Goal: Contribute content: Contribute content

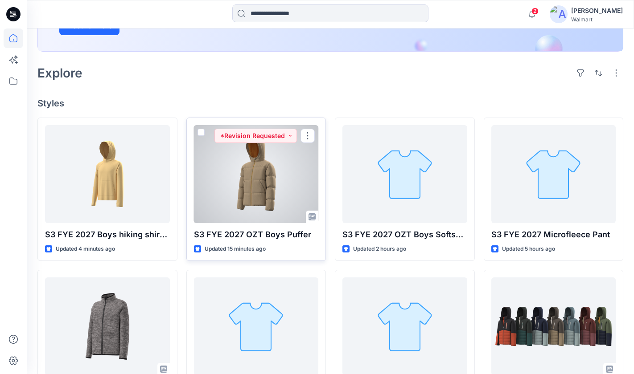
scroll to position [180, 0]
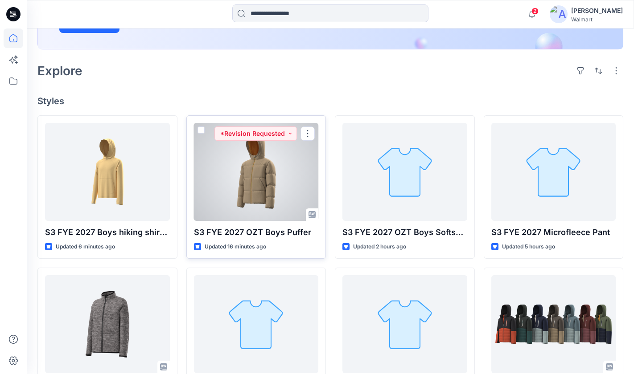
click at [245, 177] on div at bounding box center [256, 172] width 125 height 98
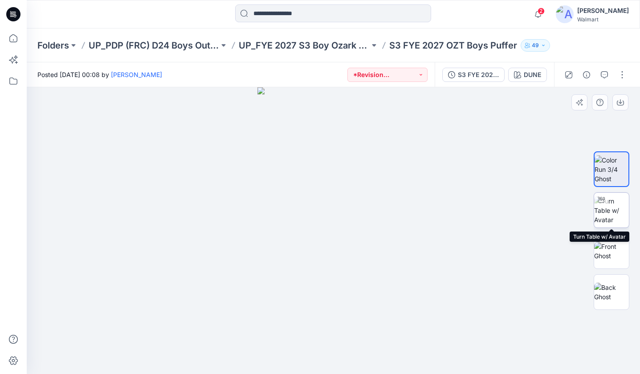
click at [609, 205] on img at bounding box center [611, 211] width 35 height 28
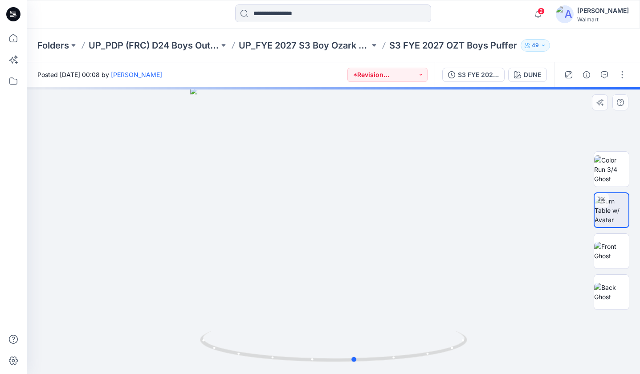
drag, startPoint x: 473, startPoint y: 248, endPoint x: 227, endPoint y: 252, distance: 246.0
click at [227, 252] on div at bounding box center [334, 230] width 614 height 287
click at [607, 254] on img at bounding box center [611, 251] width 35 height 19
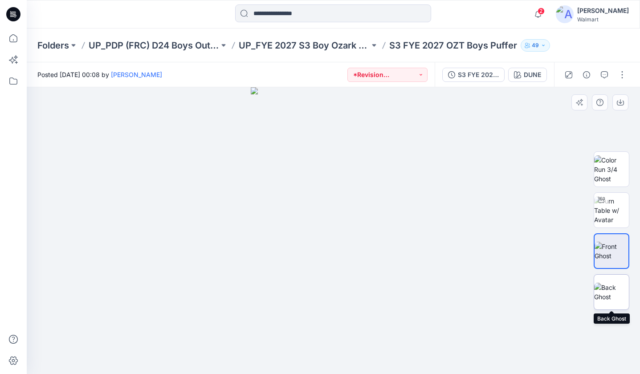
click at [615, 299] on img at bounding box center [611, 292] width 35 height 19
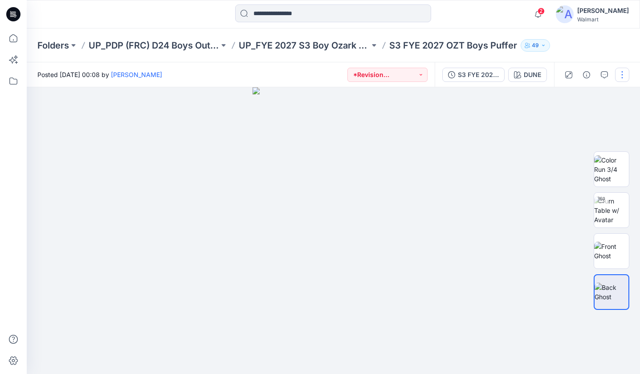
click at [620, 74] on button "button" at bounding box center [622, 75] width 14 height 14
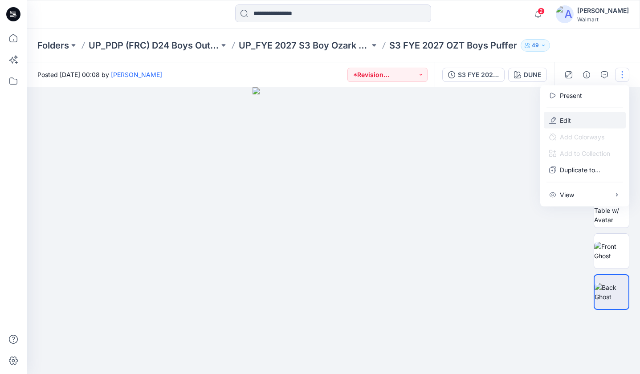
click at [577, 119] on button "Edit" at bounding box center [585, 120] width 82 height 16
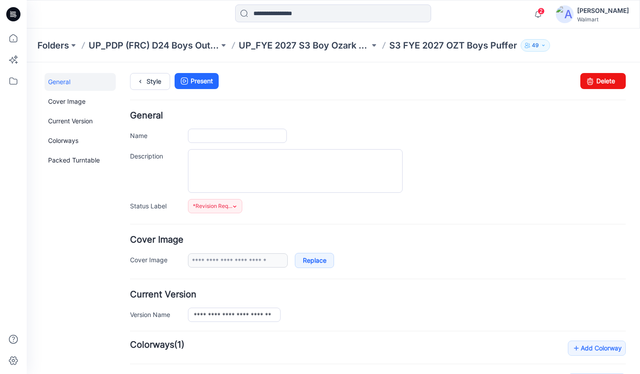
type input "**********"
type input "****"
type input "**********"
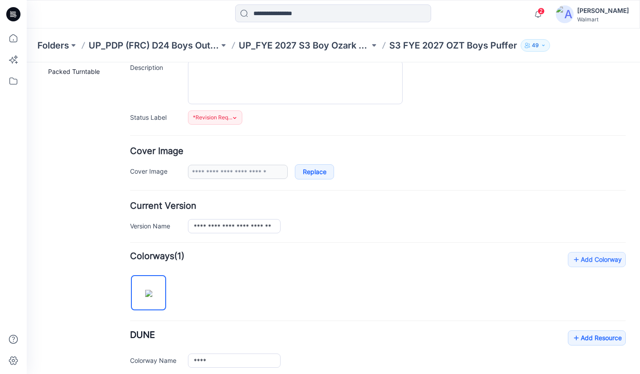
scroll to position [311, 0]
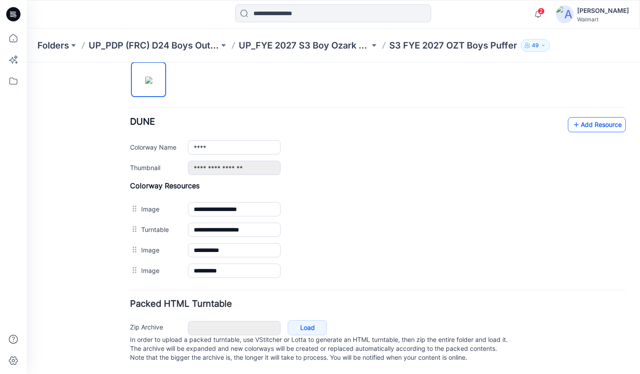
click at [576, 119] on link "Add Resource" at bounding box center [597, 124] width 58 height 15
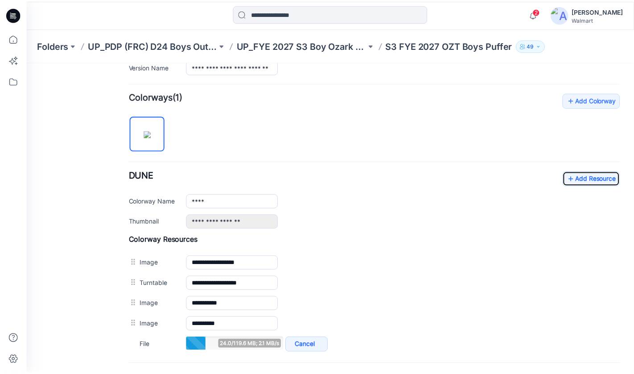
scroll to position [275, 0]
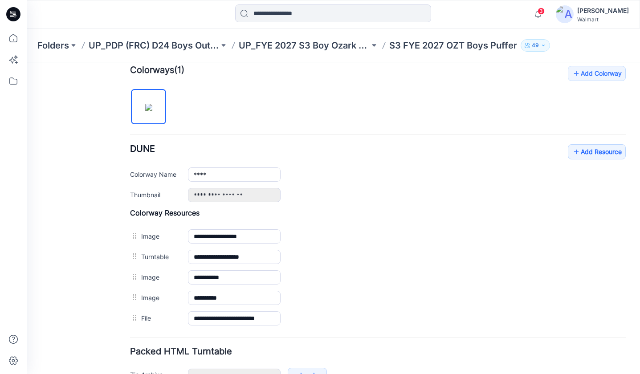
click at [404, 126] on div "**********" at bounding box center [378, 197] width 496 height 263
click at [12, 40] on icon at bounding box center [14, 39] width 20 height 20
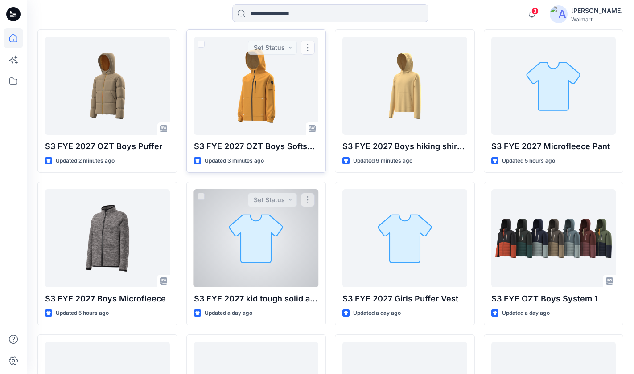
scroll to position [273, 0]
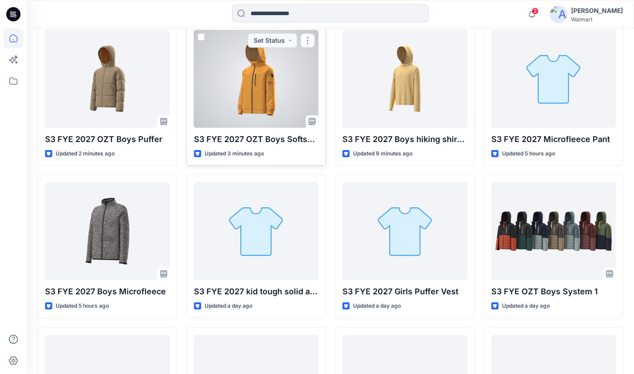
click at [266, 85] on div at bounding box center [256, 79] width 125 height 98
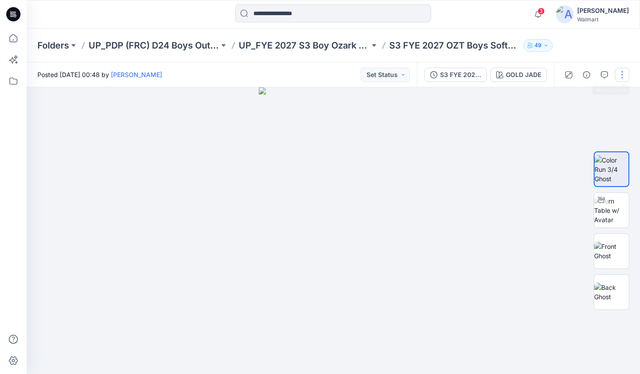
click at [626, 73] on button "button" at bounding box center [622, 75] width 14 height 14
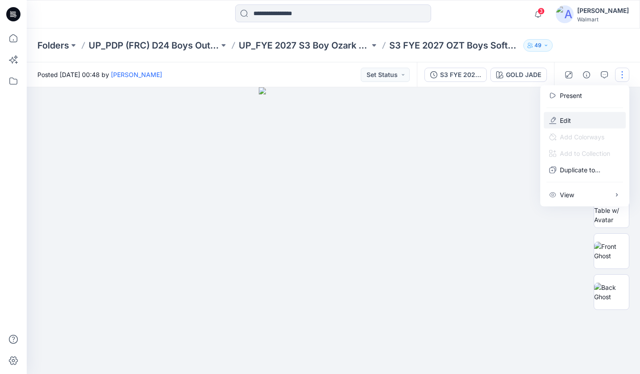
click at [570, 120] on p "Edit" at bounding box center [565, 120] width 11 height 9
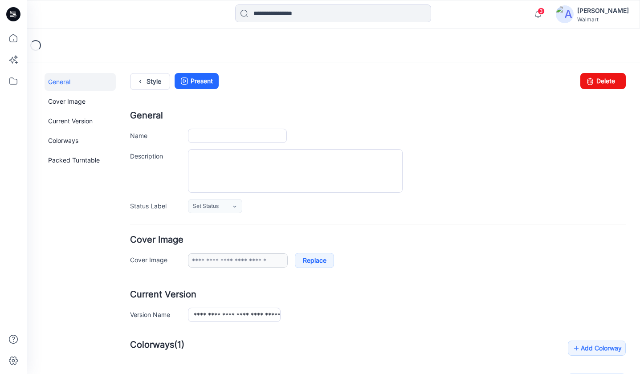
type input "**********"
type input "*********"
type input "**********"
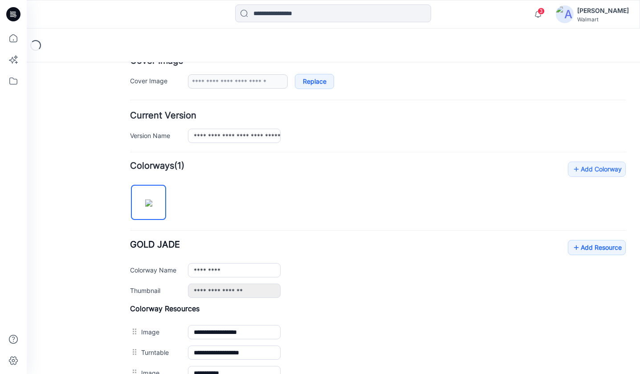
scroll to position [311, 0]
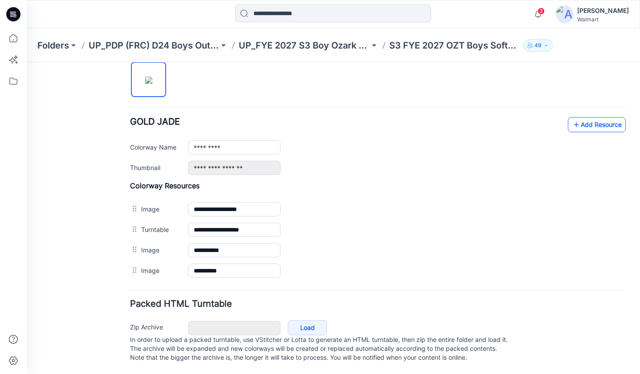
click at [581, 117] on link "Add Resource" at bounding box center [597, 124] width 58 height 15
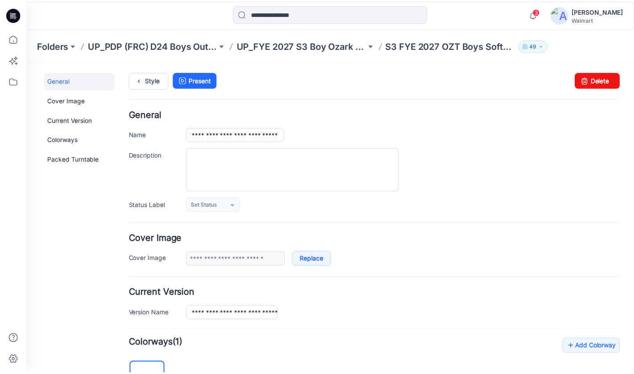
scroll to position [0, 0]
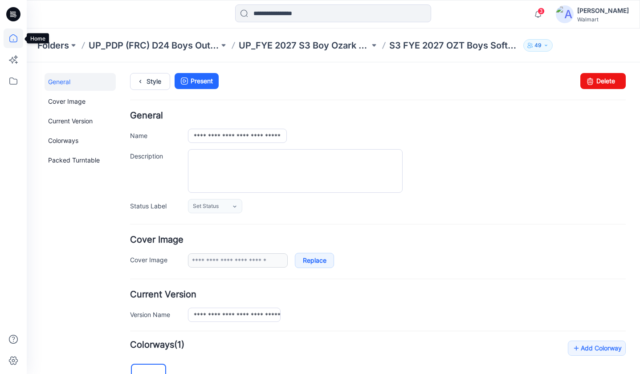
click at [11, 36] on icon at bounding box center [14, 39] width 20 height 20
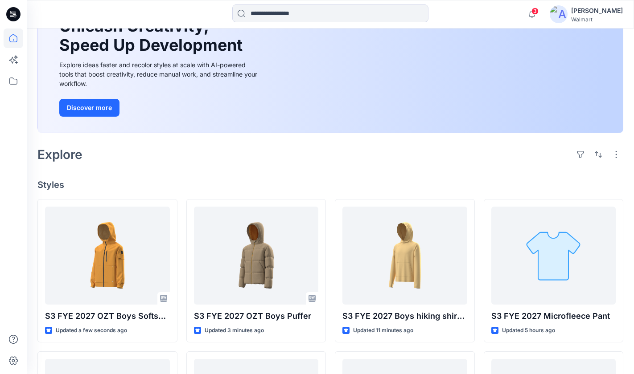
scroll to position [101, 0]
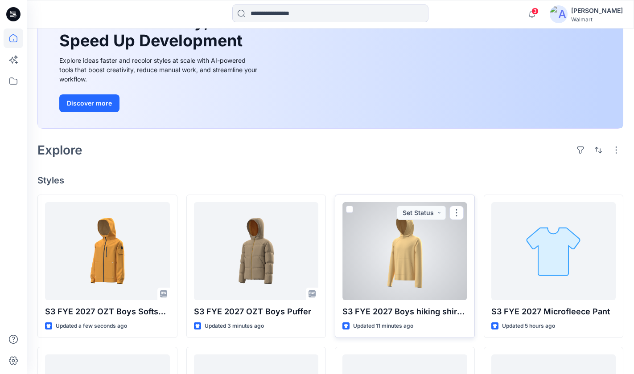
click at [410, 270] on div at bounding box center [404, 251] width 125 height 98
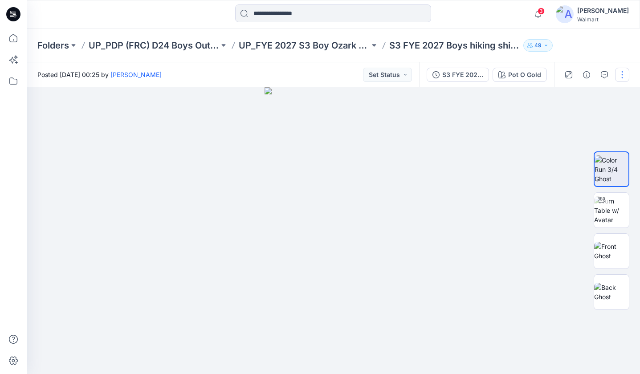
click at [625, 74] on button "button" at bounding box center [622, 75] width 14 height 14
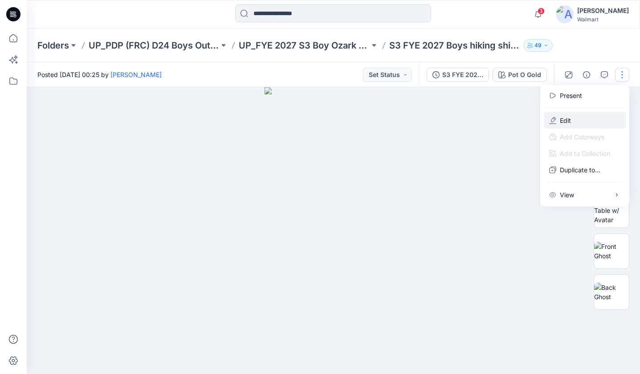
click at [577, 118] on button "Edit" at bounding box center [585, 120] width 82 height 16
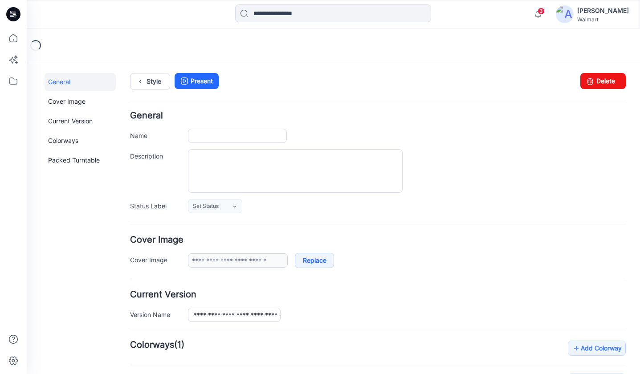
type input "**********"
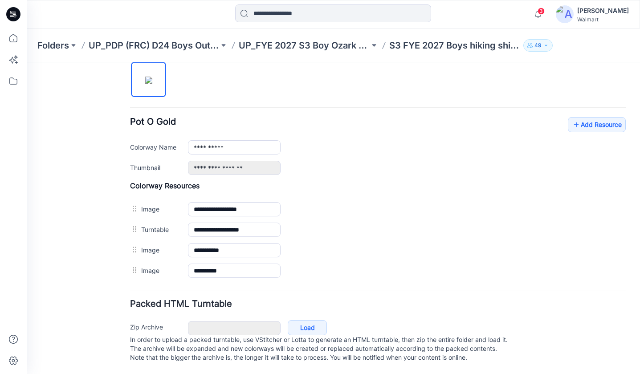
scroll to position [311, 0]
click at [580, 117] on link "Add Resource" at bounding box center [597, 124] width 58 height 15
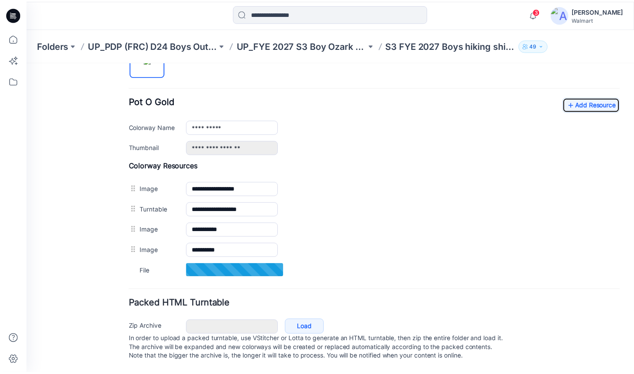
scroll to position [332, 0]
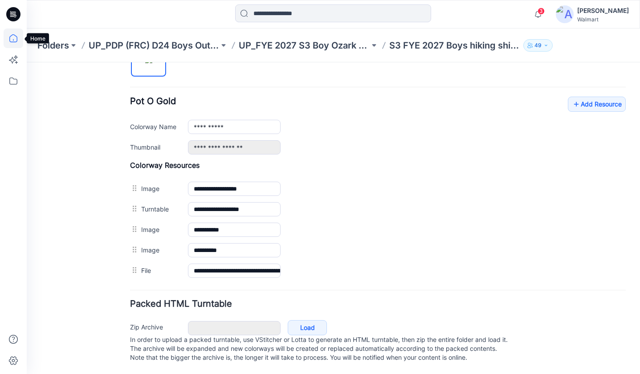
click at [17, 36] on icon at bounding box center [14, 39] width 20 height 20
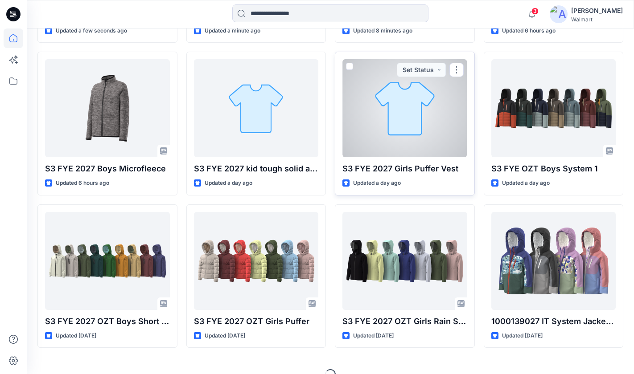
scroll to position [413, 0]
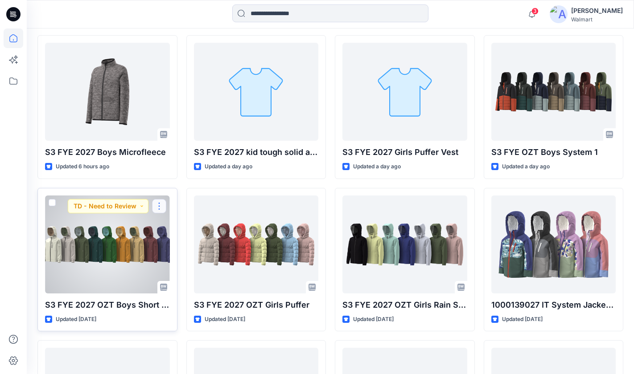
click at [165, 203] on button "button" at bounding box center [159, 206] width 14 height 14
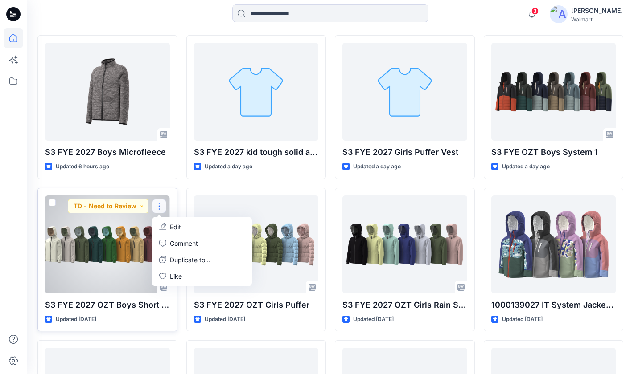
click at [133, 236] on div at bounding box center [107, 245] width 125 height 98
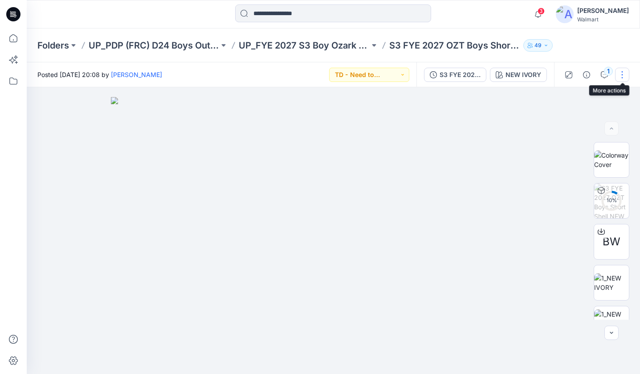
click at [621, 72] on button "button" at bounding box center [622, 75] width 14 height 14
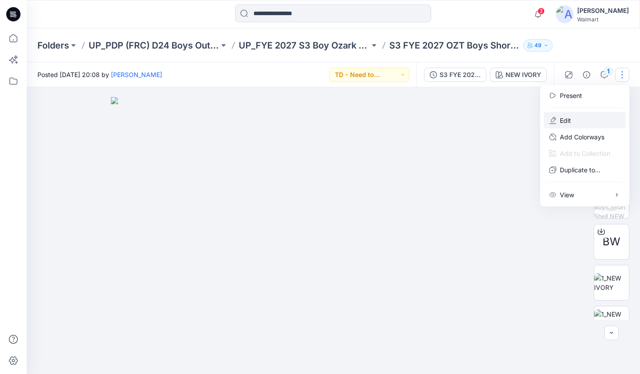
click at [567, 121] on p "Edit" at bounding box center [565, 120] width 11 height 9
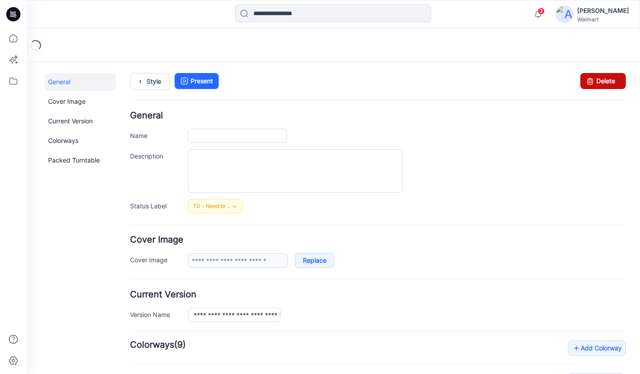
type input "**********"
type input "*********"
type input "**********"
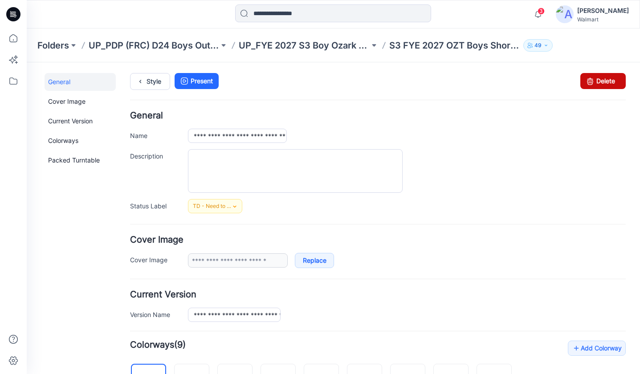
click at [590, 82] on link "Delete" at bounding box center [603, 81] width 45 height 16
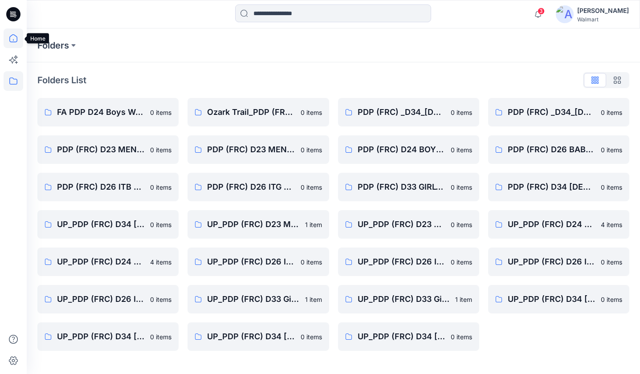
click at [16, 35] on icon at bounding box center [14, 39] width 20 height 20
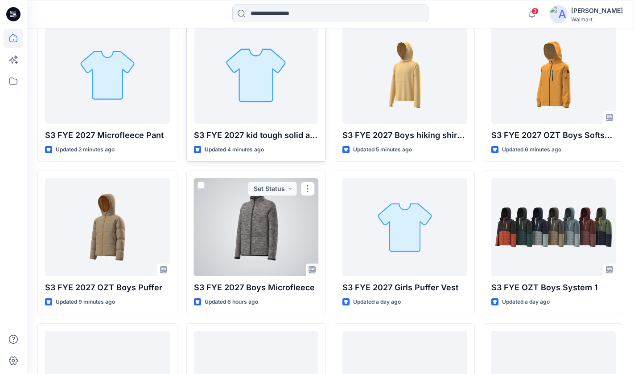
scroll to position [276, 0]
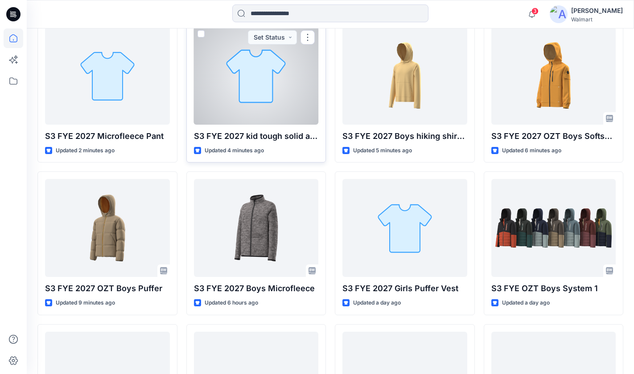
click at [262, 100] on div at bounding box center [256, 76] width 125 height 98
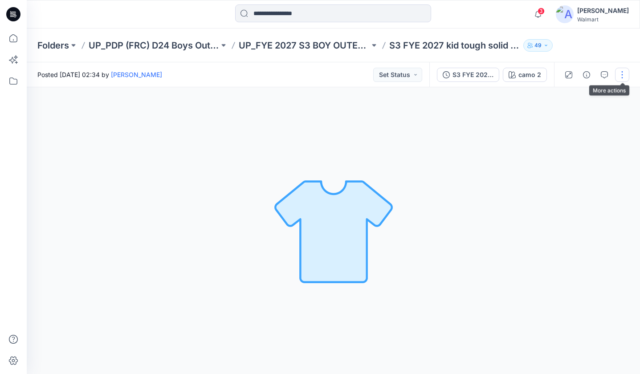
click at [623, 74] on button "button" at bounding box center [622, 75] width 14 height 14
click at [566, 119] on p "Edit" at bounding box center [565, 120] width 11 height 9
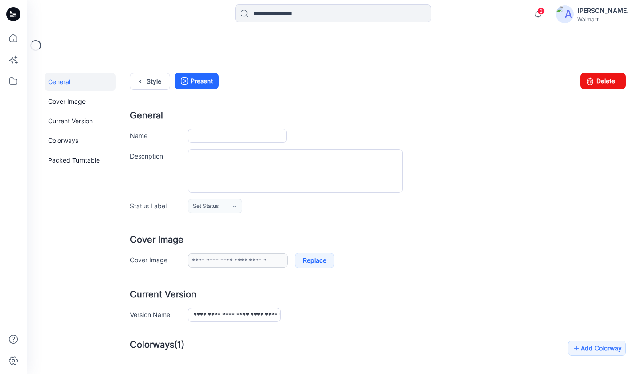
type input "**********"
type input "******"
type input "**********"
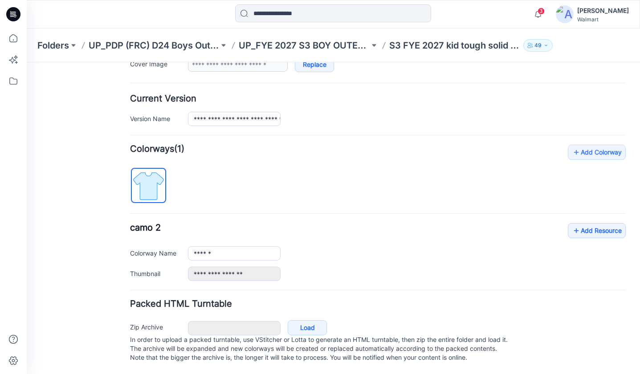
scroll to position [205, 0]
click at [584, 223] on link "Add Resource" at bounding box center [597, 230] width 58 height 15
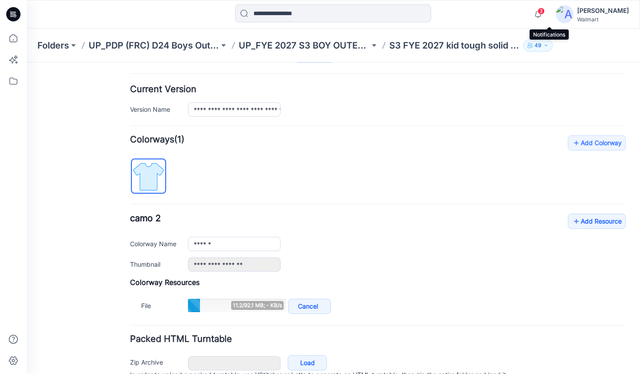
click at [545, 11] on span "3" at bounding box center [541, 11] width 7 height 7
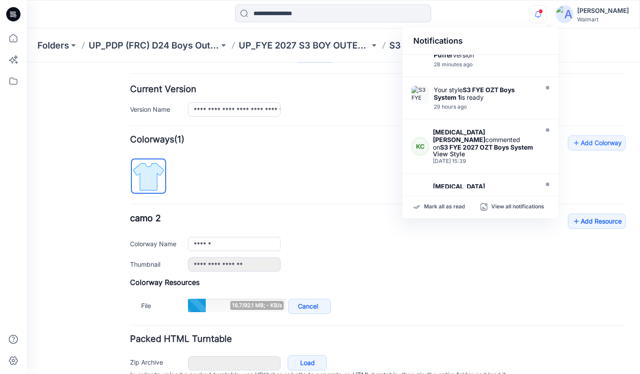
scroll to position [215, 0]
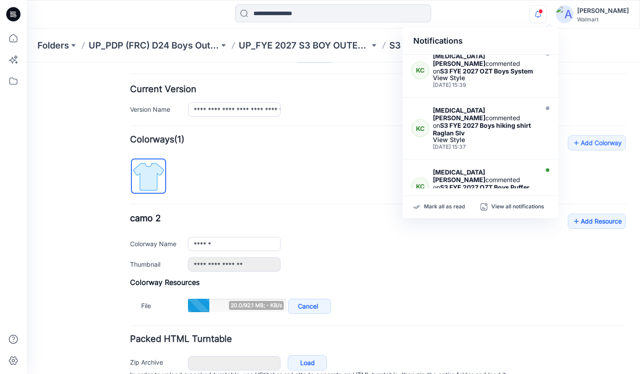
click at [345, 158] on div "**********" at bounding box center [378, 225] width 496 height 181
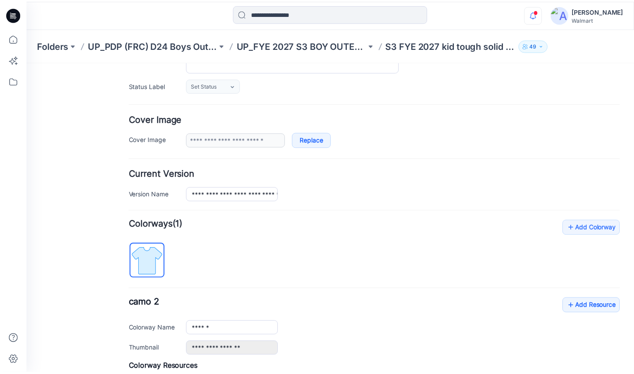
scroll to position [0, 0]
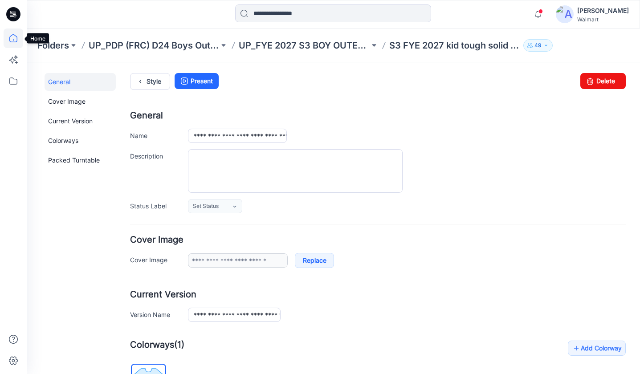
click at [15, 40] on icon at bounding box center [14, 39] width 20 height 20
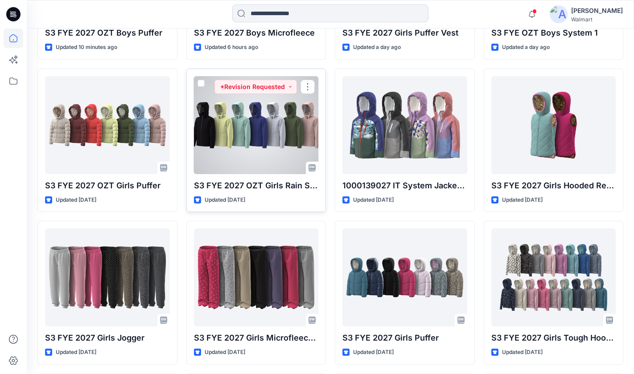
scroll to position [541, 0]
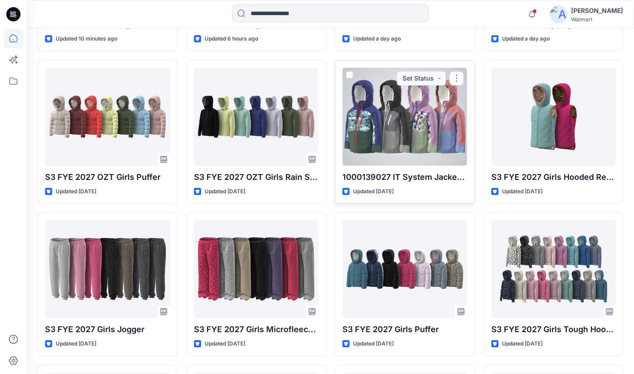
click at [379, 128] on div at bounding box center [404, 117] width 125 height 98
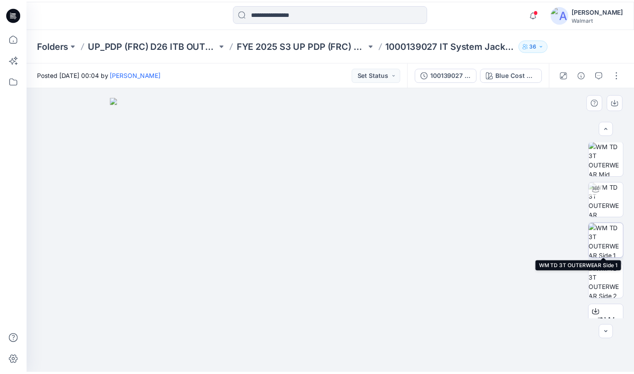
scroll to position [2, 0]
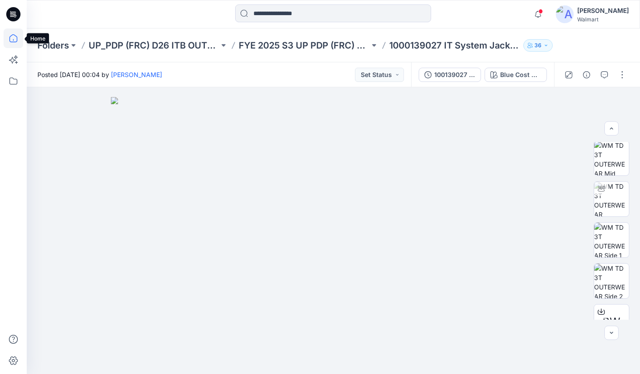
click at [15, 36] on icon at bounding box center [14, 39] width 20 height 20
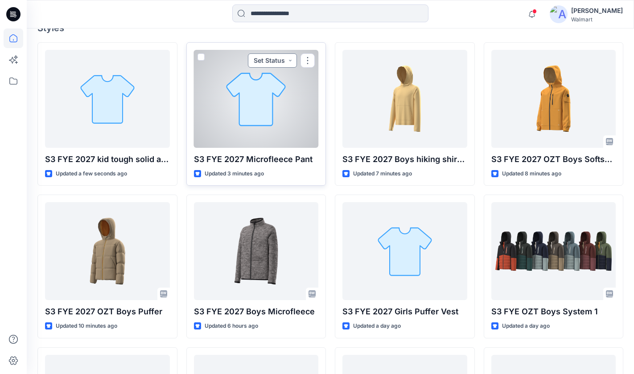
scroll to position [255, 0]
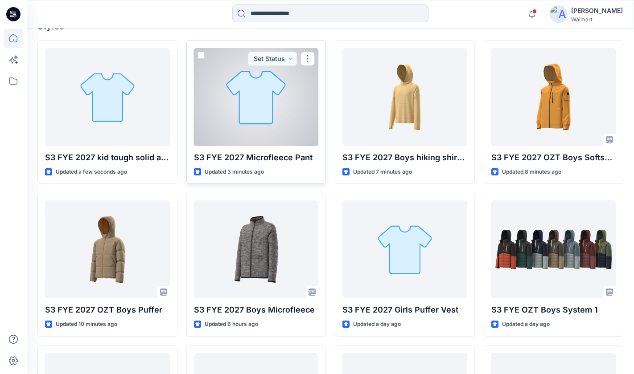
click at [251, 123] on div at bounding box center [256, 97] width 125 height 98
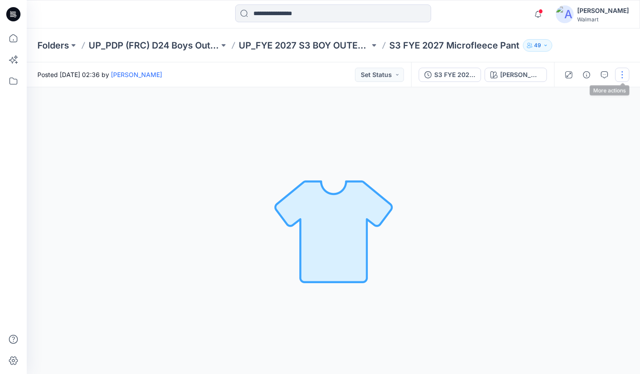
click at [623, 76] on button "button" at bounding box center [622, 75] width 14 height 14
click at [557, 120] on button "Edit" at bounding box center [585, 120] width 82 height 16
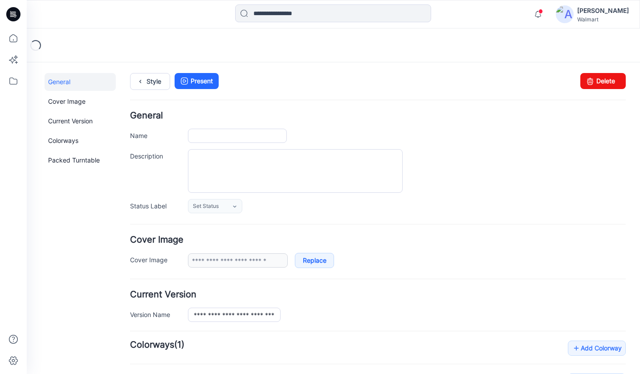
type input "**********"
type input "*******"
type input "**********"
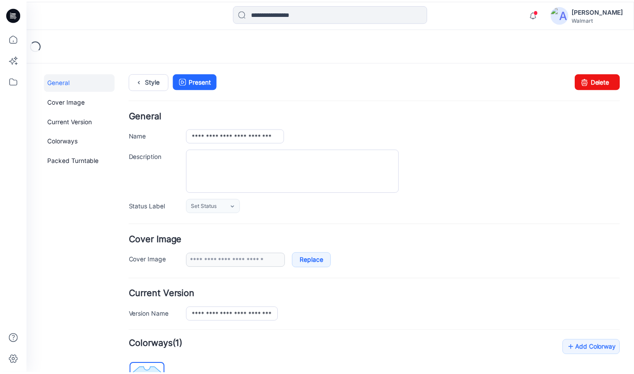
scroll to position [205, 0]
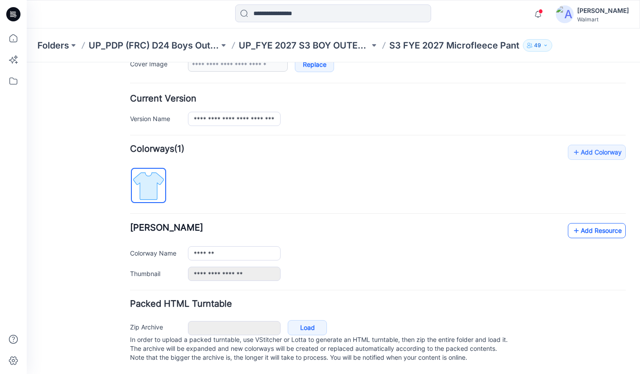
click at [579, 223] on link "Add Resource" at bounding box center [597, 230] width 58 height 15
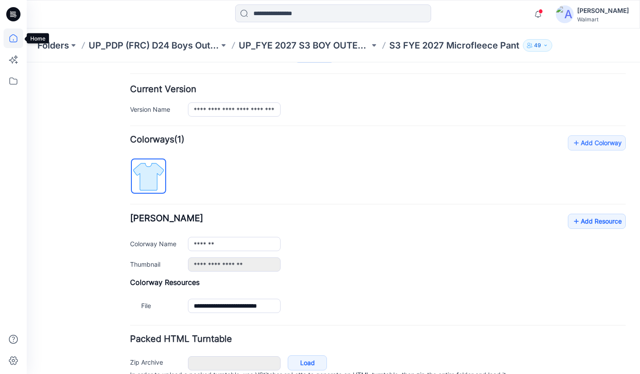
click at [11, 37] on icon at bounding box center [14, 39] width 20 height 20
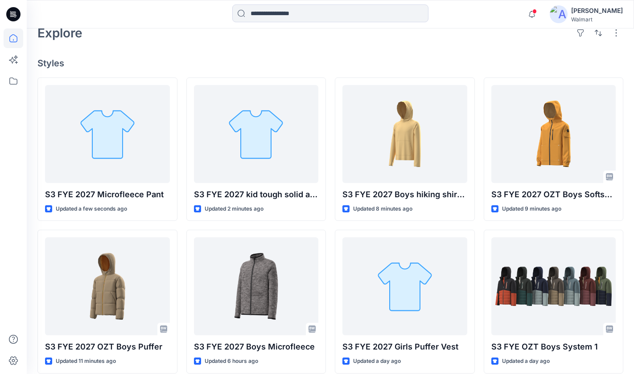
scroll to position [274, 0]
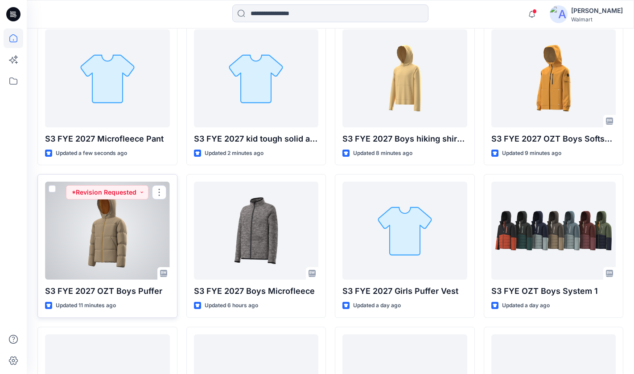
click at [135, 238] on div at bounding box center [107, 231] width 125 height 98
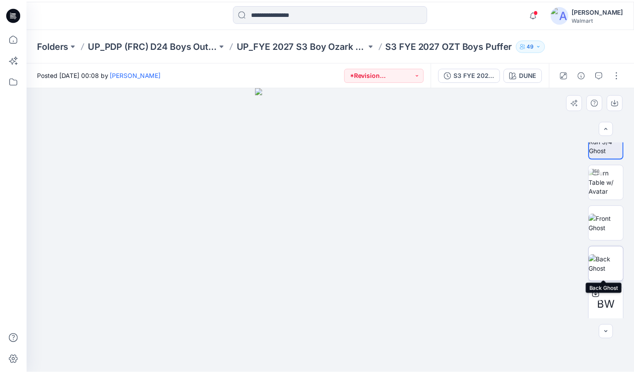
scroll to position [22, 0]
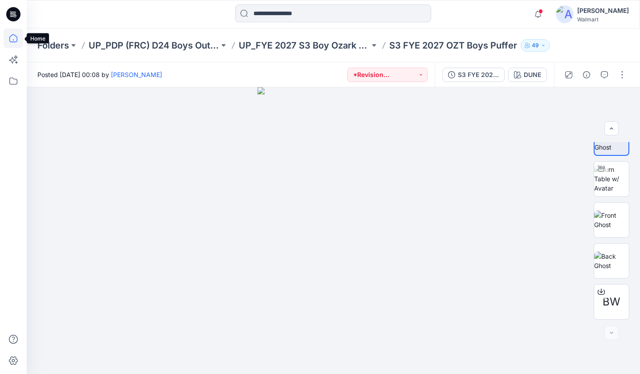
click at [10, 33] on icon at bounding box center [14, 39] width 20 height 20
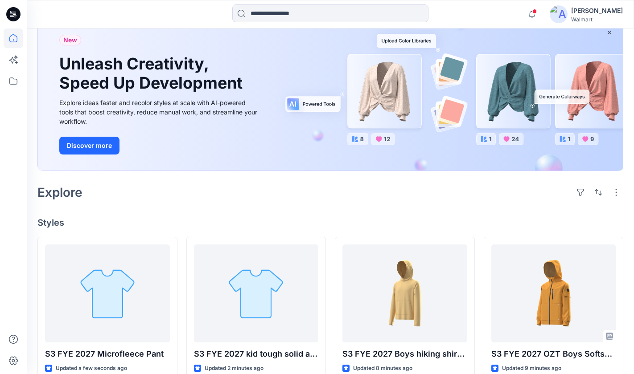
scroll to position [411, 0]
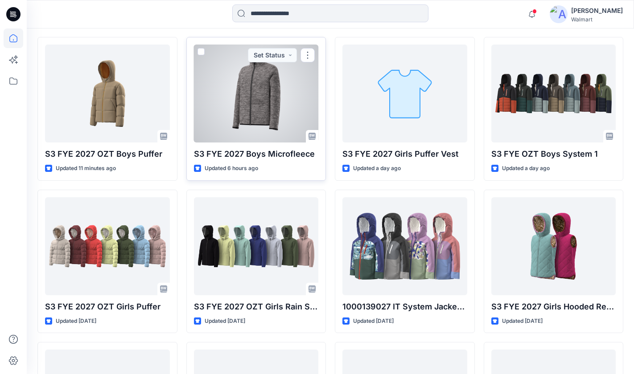
click at [239, 122] on div at bounding box center [256, 94] width 125 height 98
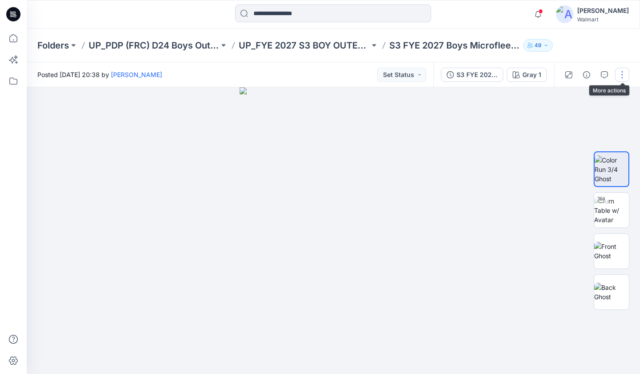
click at [625, 74] on button "button" at bounding box center [622, 75] width 14 height 14
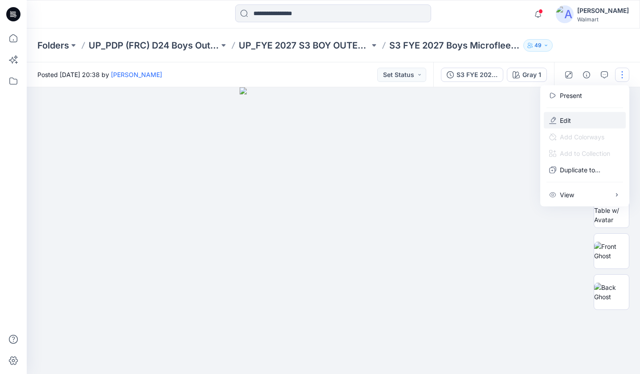
click at [576, 119] on button "Edit" at bounding box center [585, 120] width 82 height 16
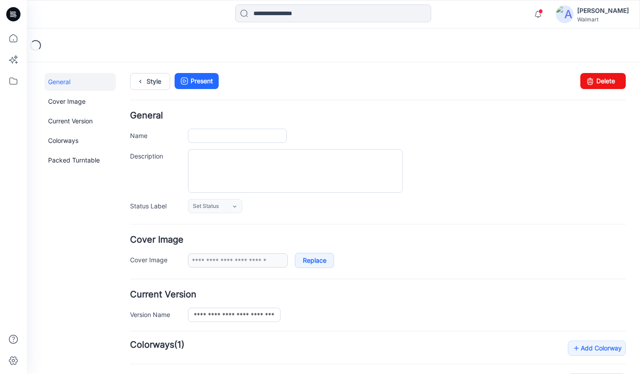
type input "**********"
type input "******"
type input "**********"
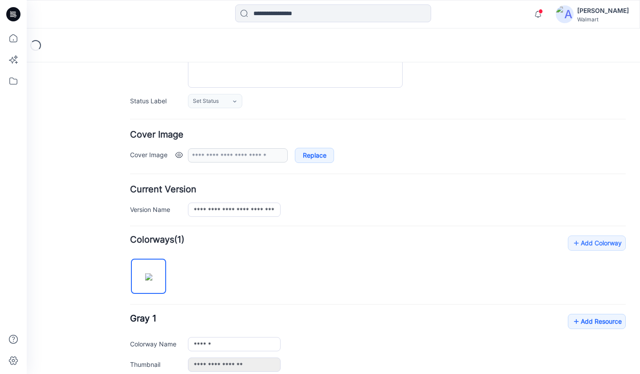
scroll to position [311, 0]
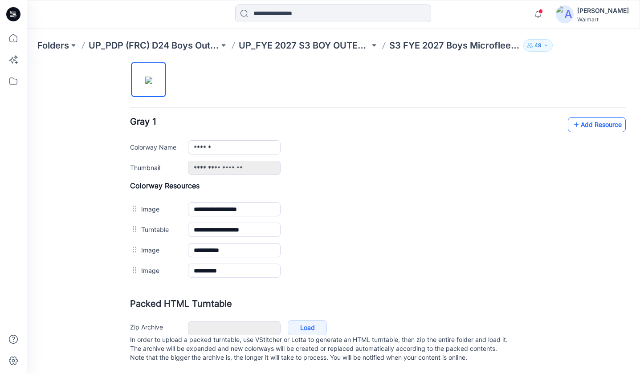
click at [579, 117] on link "Add Resource" at bounding box center [597, 124] width 58 height 15
click at [586, 117] on link "Add Resource" at bounding box center [597, 124] width 58 height 15
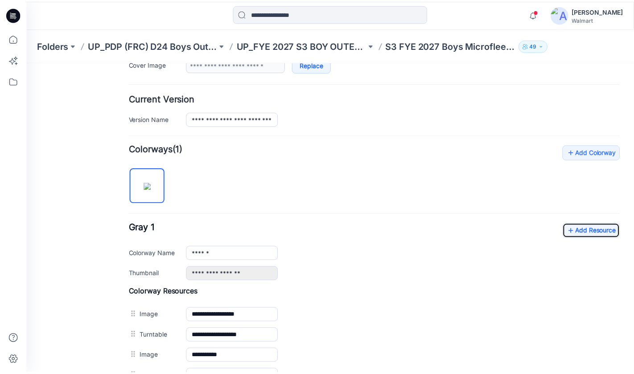
scroll to position [0, 0]
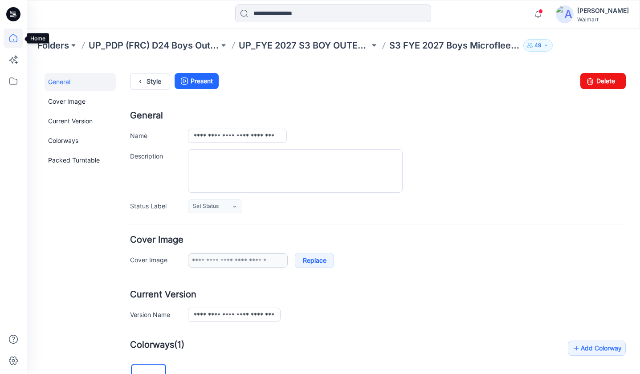
click at [15, 37] on icon at bounding box center [14, 39] width 20 height 20
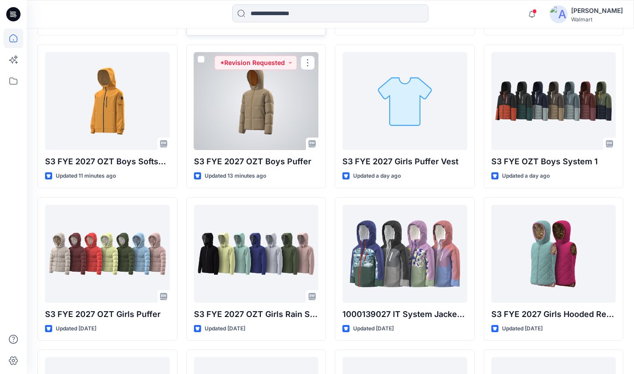
scroll to position [405, 0]
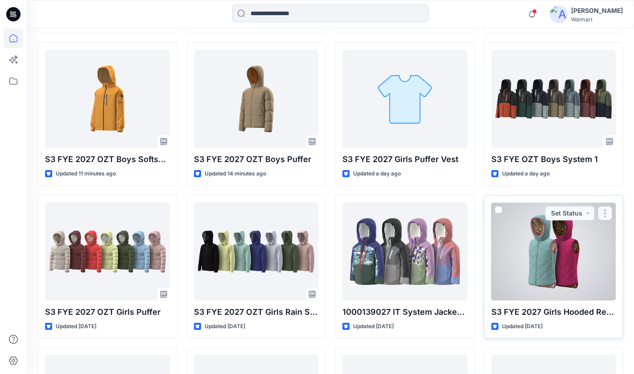
click at [606, 216] on button "button" at bounding box center [605, 213] width 14 height 14
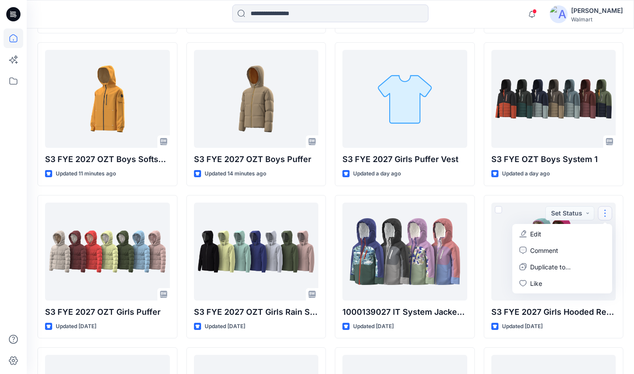
click at [517, 191] on div "S3 FYE 2027 Boys hiking shirt Raglan Slv Updated 10 minutes ago S3 FYE OZT Boys…" at bounding box center [553, 343] width 140 height 907
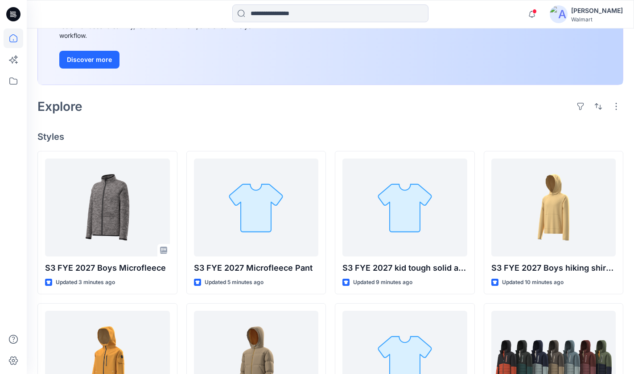
scroll to position [141, 0]
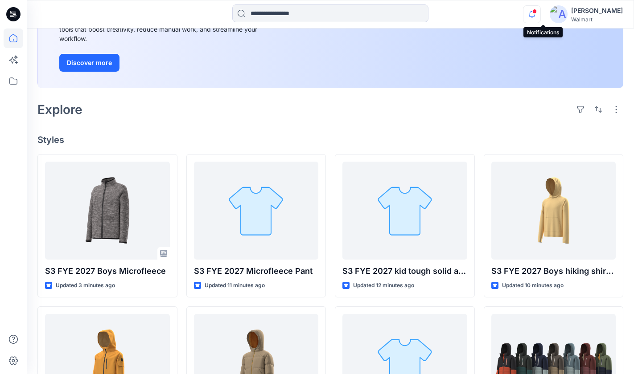
click at [540, 14] on icon "button" at bounding box center [531, 14] width 17 height 18
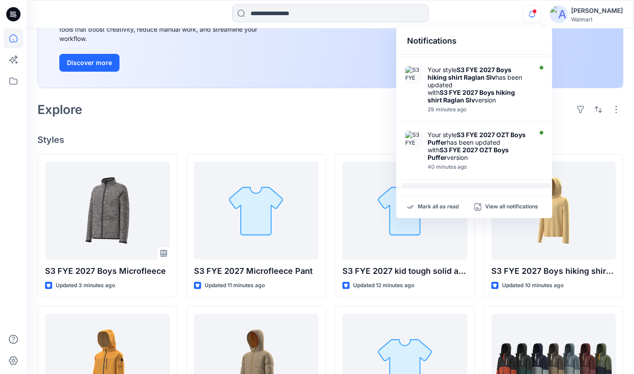
scroll to position [161, 0]
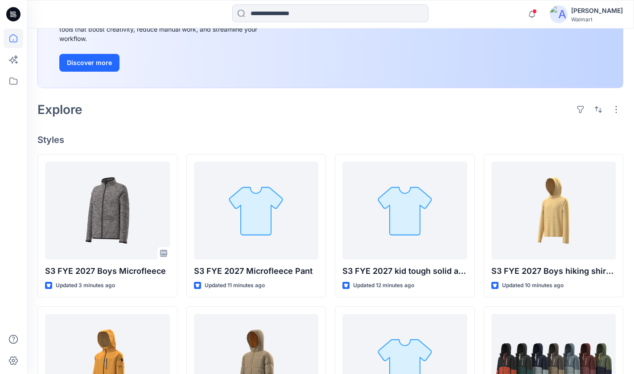
click at [328, 143] on h4 "Styles" at bounding box center [330, 140] width 586 height 11
click at [537, 12] on span at bounding box center [534, 11] width 4 height 5
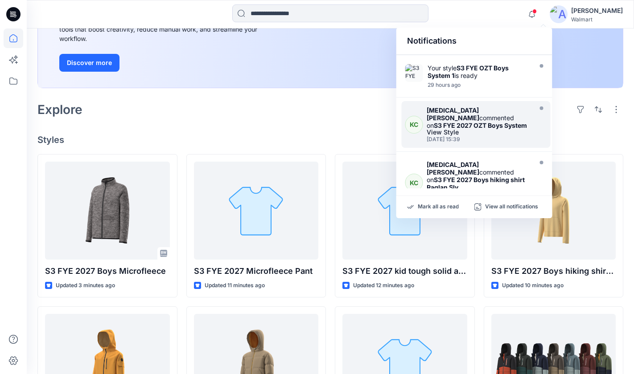
click at [491, 129] on div "View Style" at bounding box center [477, 132] width 103 height 6
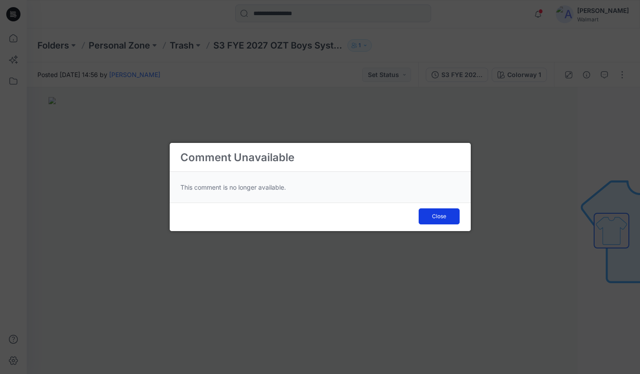
click at [434, 217] on span "Close" at bounding box center [439, 217] width 14 height 8
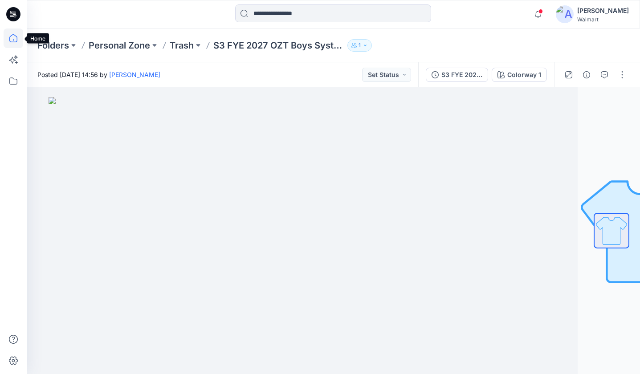
click at [14, 37] on icon at bounding box center [14, 39] width 20 height 20
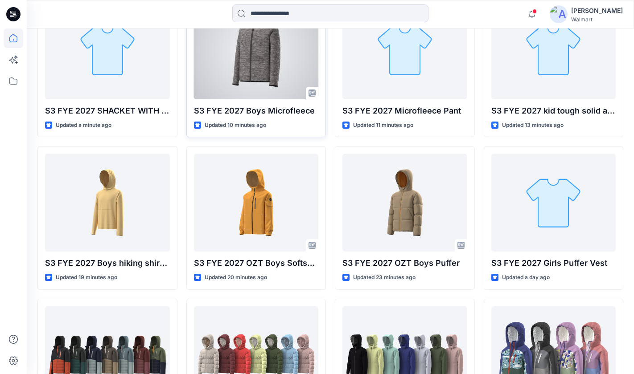
scroll to position [302, 0]
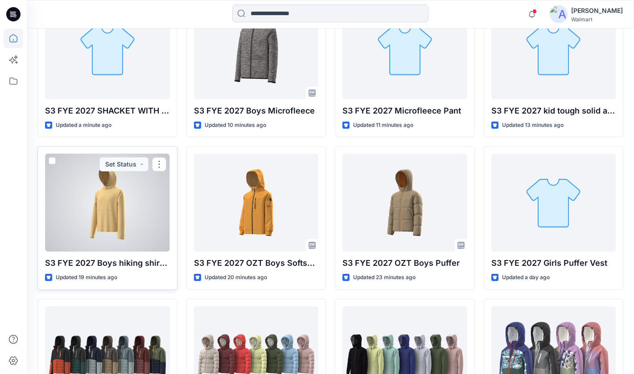
click at [100, 185] on div at bounding box center [107, 203] width 125 height 98
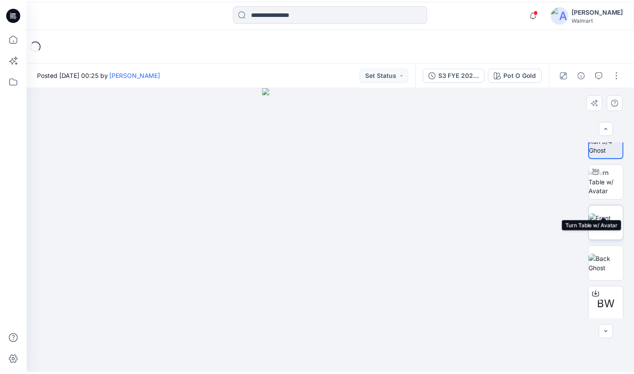
scroll to position [22, 0]
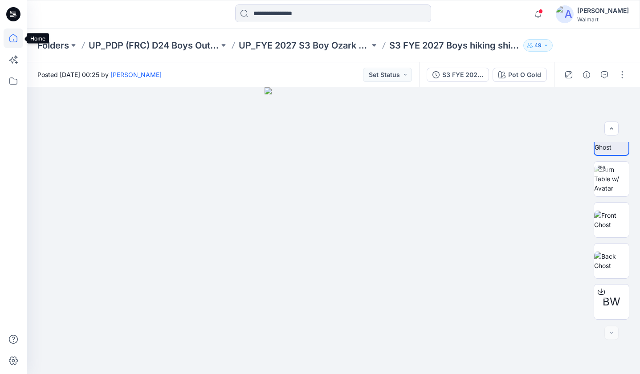
click at [12, 40] on icon at bounding box center [14, 39] width 20 height 20
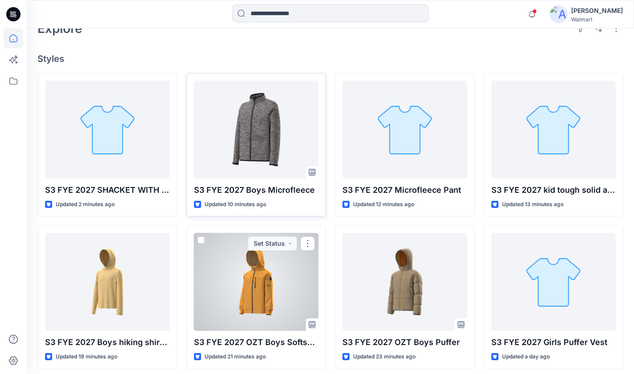
scroll to position [223, 0]
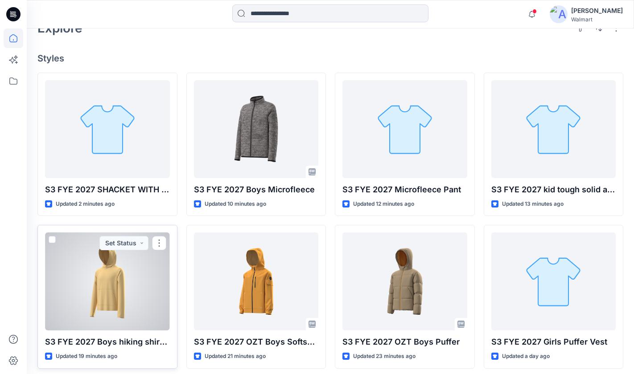
click at [156, 280] on div at bounding box center [107, 282] width 125 height 98
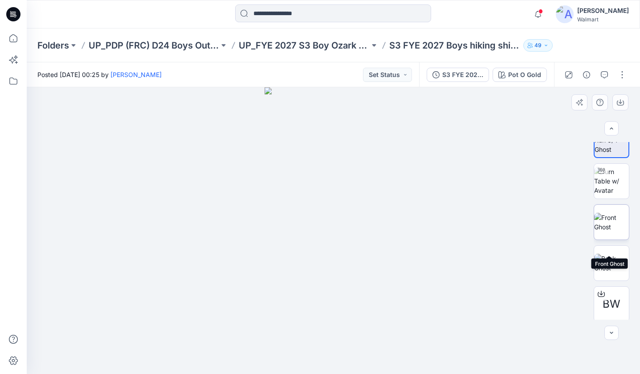
scroll to position [22, 0]
click at [619, 73] on button "button" at bounding box center [622, 75] width 14 height 14
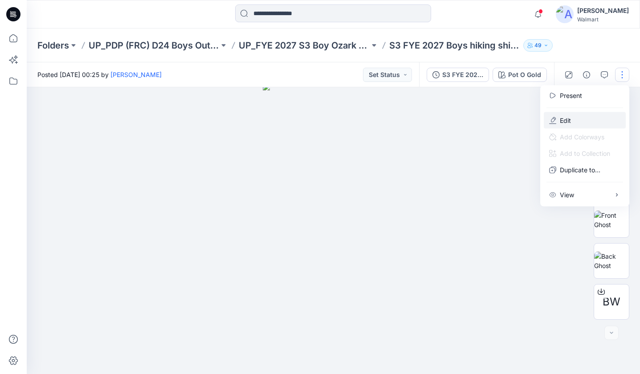
click at [576, 119] on button "Edit" at bounding box center [585, 120] width 82 height 16
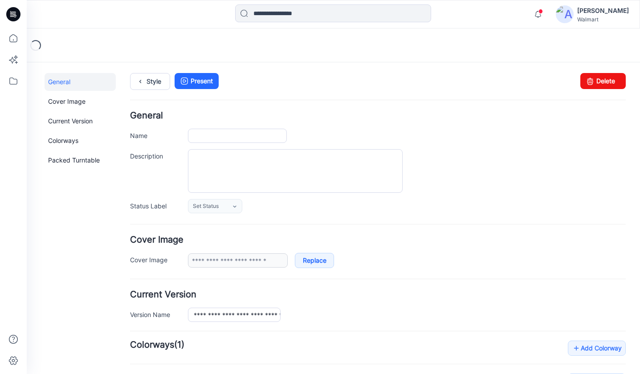
type input "**********"
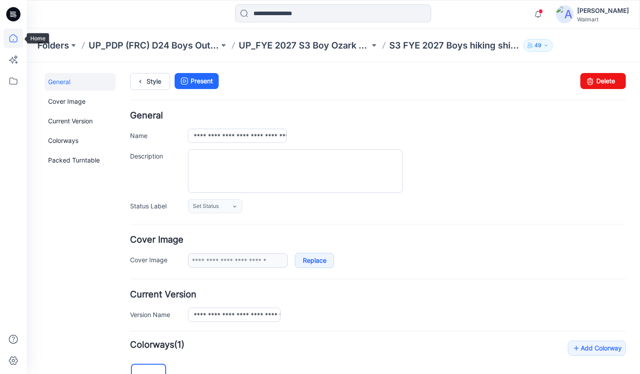
click at [14, 37] on icon at bounding box center [14, 39] width 20 height 20
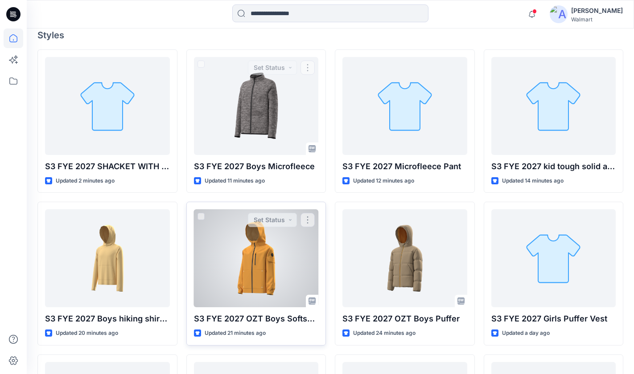
scroll to position [268, 0]
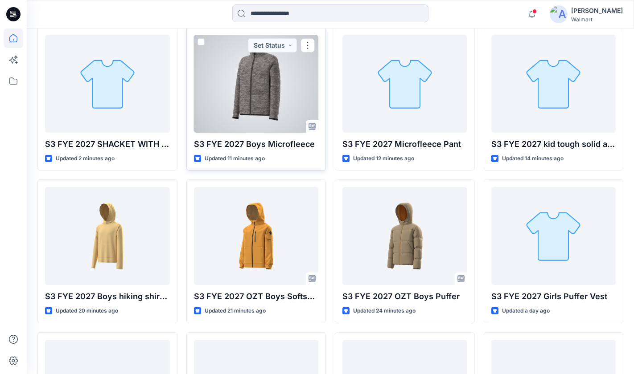
click at [248, 106] on div at bounding box center [256, 84] width 125 height 98
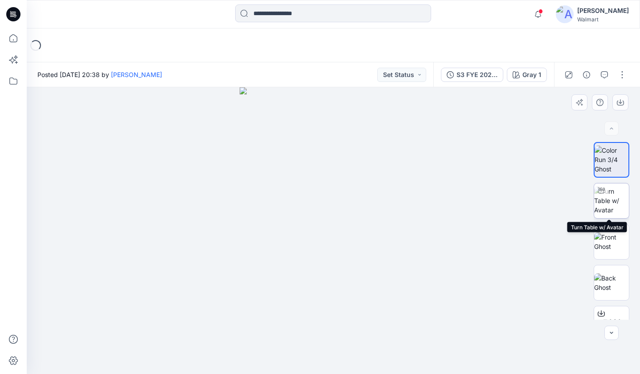
click at [603, 205] on img at bounding box center [611, 201] width 35 height 28
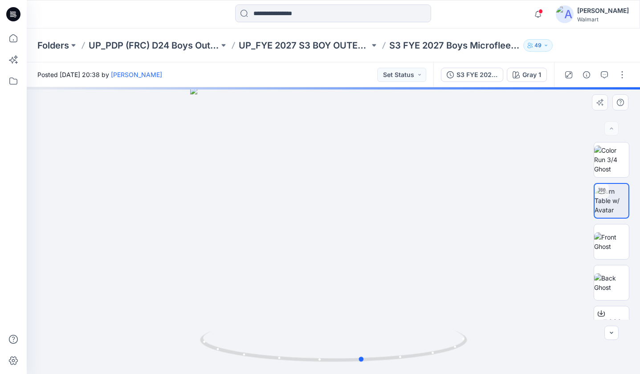
drag, startPoint x: 434, startPoint y: 259, endPoint x: 196, endPoint y: 262, distance: 238.4
click at [196, 262] on div at bounding box center [334, 230] width 614 height 287
click at [11, 39] on icon at bounding box center [14, 39] width 20 height 20
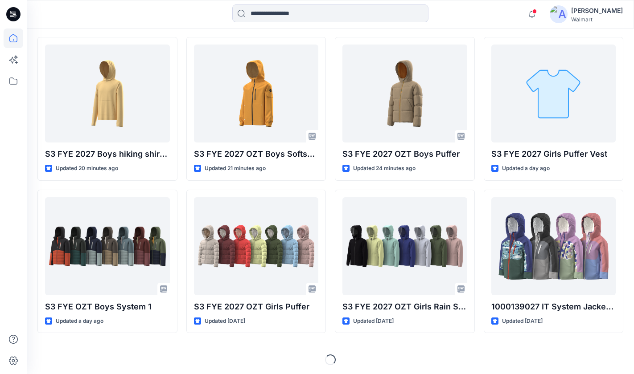
scroll to position [413, 0]
